Goal: Find specific page/section: Find specific page/section

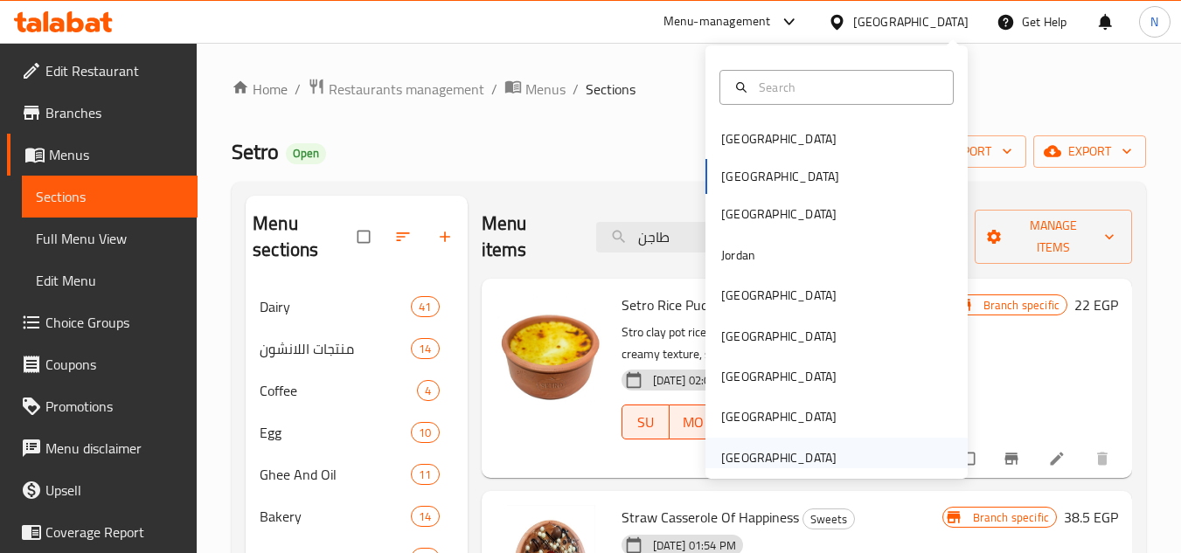
click at [805, 448] on div "[GEOGRAPHIC_DATA]" at bounding box center [778, 457] width 115 height 19
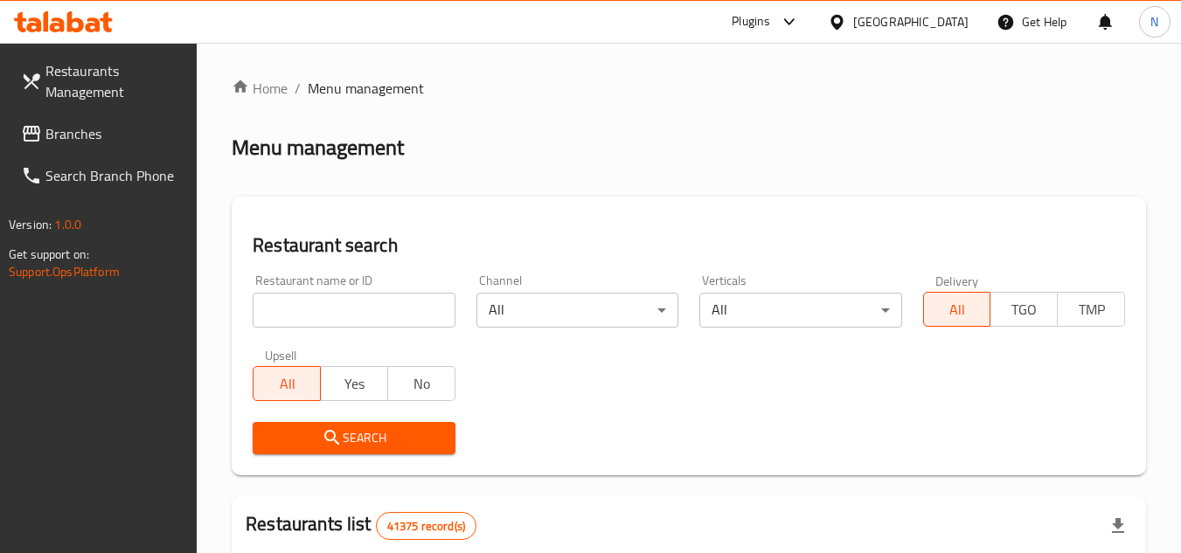
click at [371, 301] on input "search" at bounding box center [354, 310] width 202 height 35
paste input "600939"
type input "600939"
click button "Search" at bounding box center [354, 438] width 202 height 32
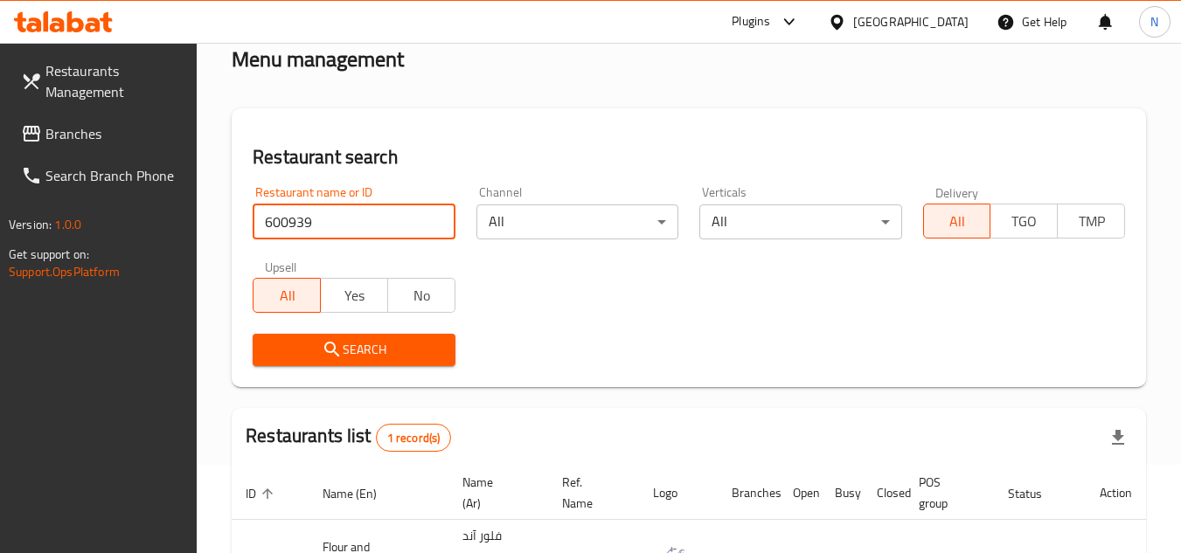
scroll to position [226, 0]
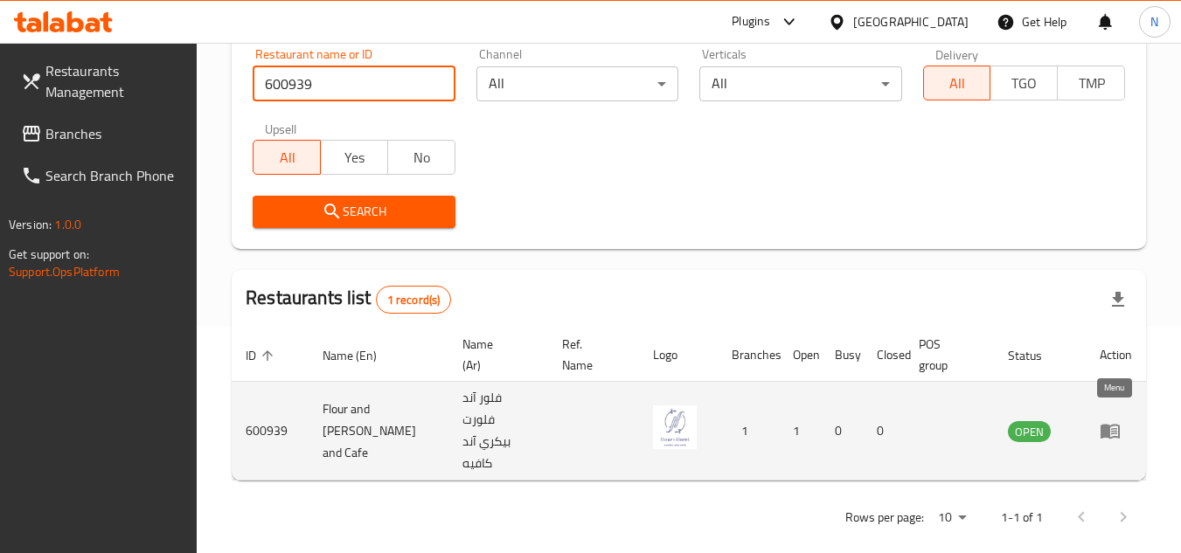
click at [1123, 427] on link "enhanced table" at bounding box center [1116, 430] width 32 height 21
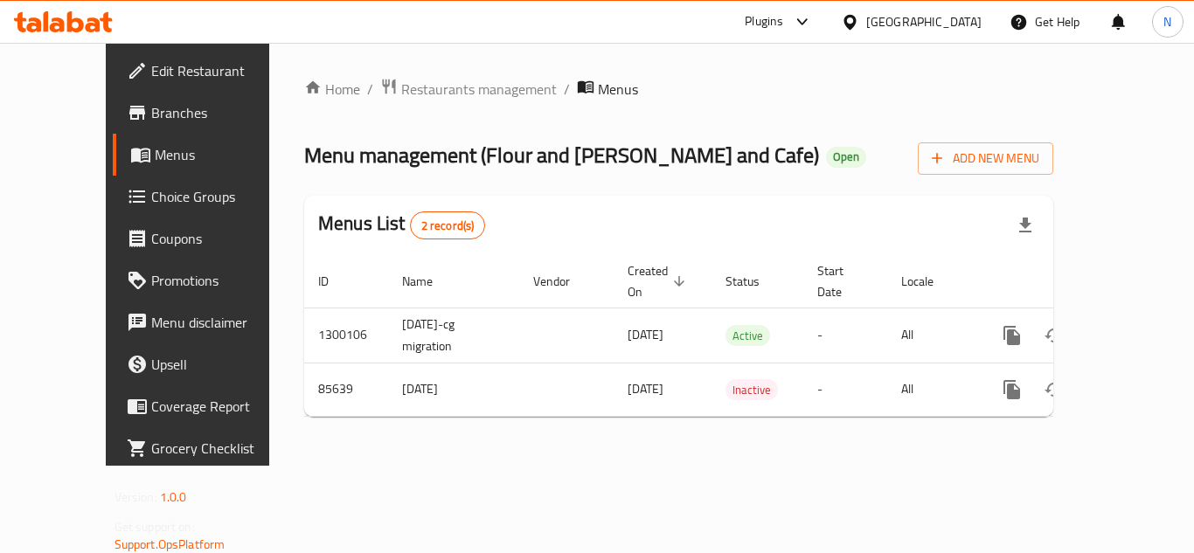
click at [151, 117] on span "Branches" at bounding box center [221, 112] width 140 height 21
